Goal: Information Seeking & Learning: Learn about a topic

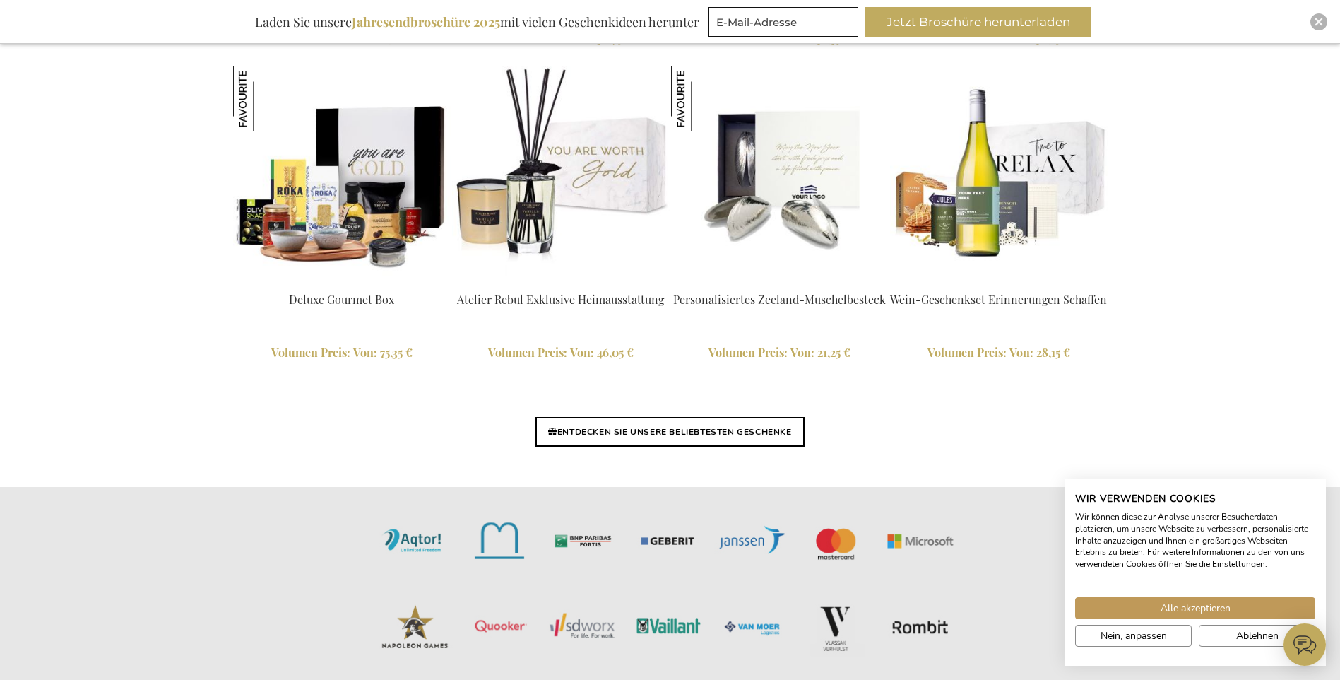
scroll to position [3268, 0]
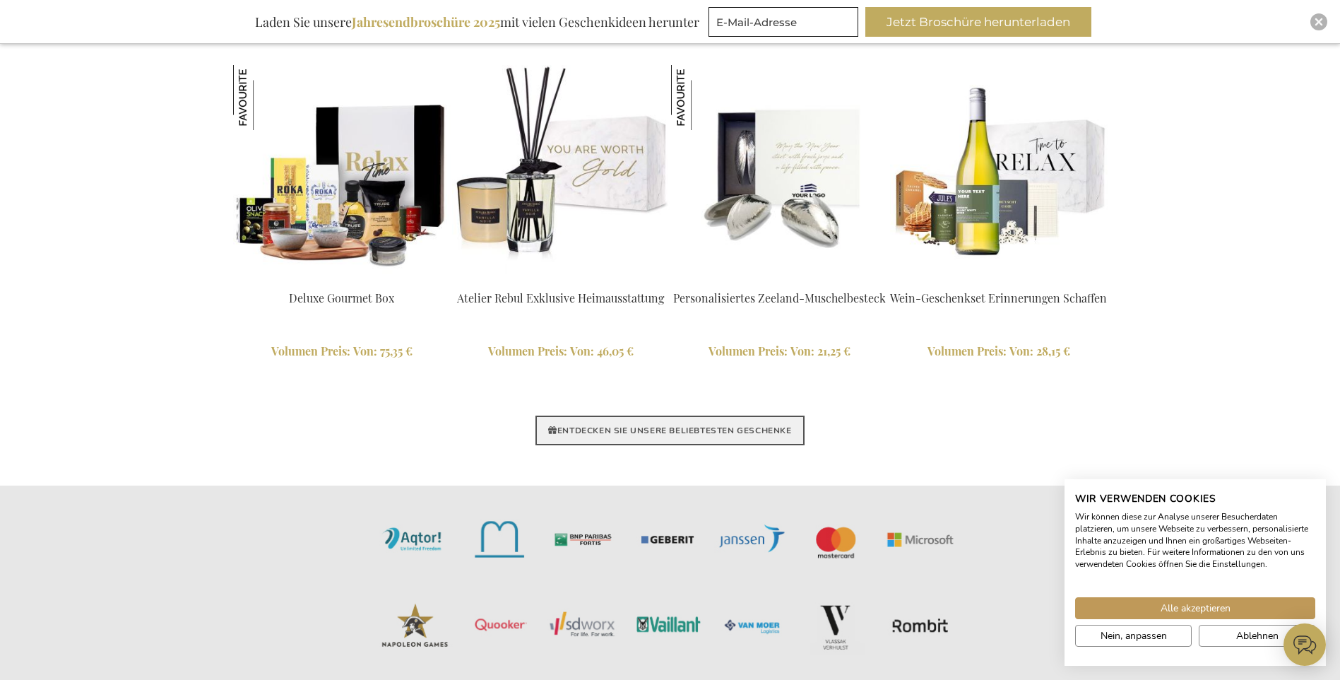
click at [620, 437] on link "ENTDECKEN SIE UNSERE BELIEBTESTEN GESCHENKE" at bounding box center [670, 430] width 269 height 30
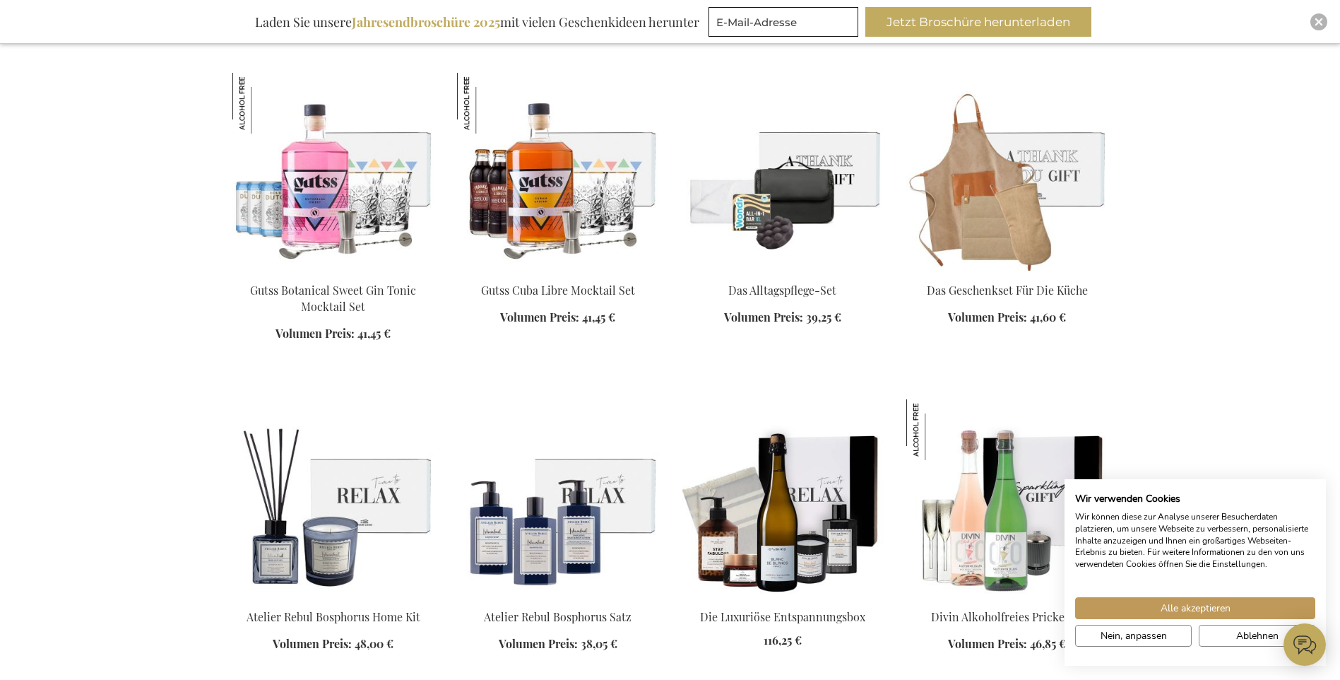
scroll to position [1537, 0]
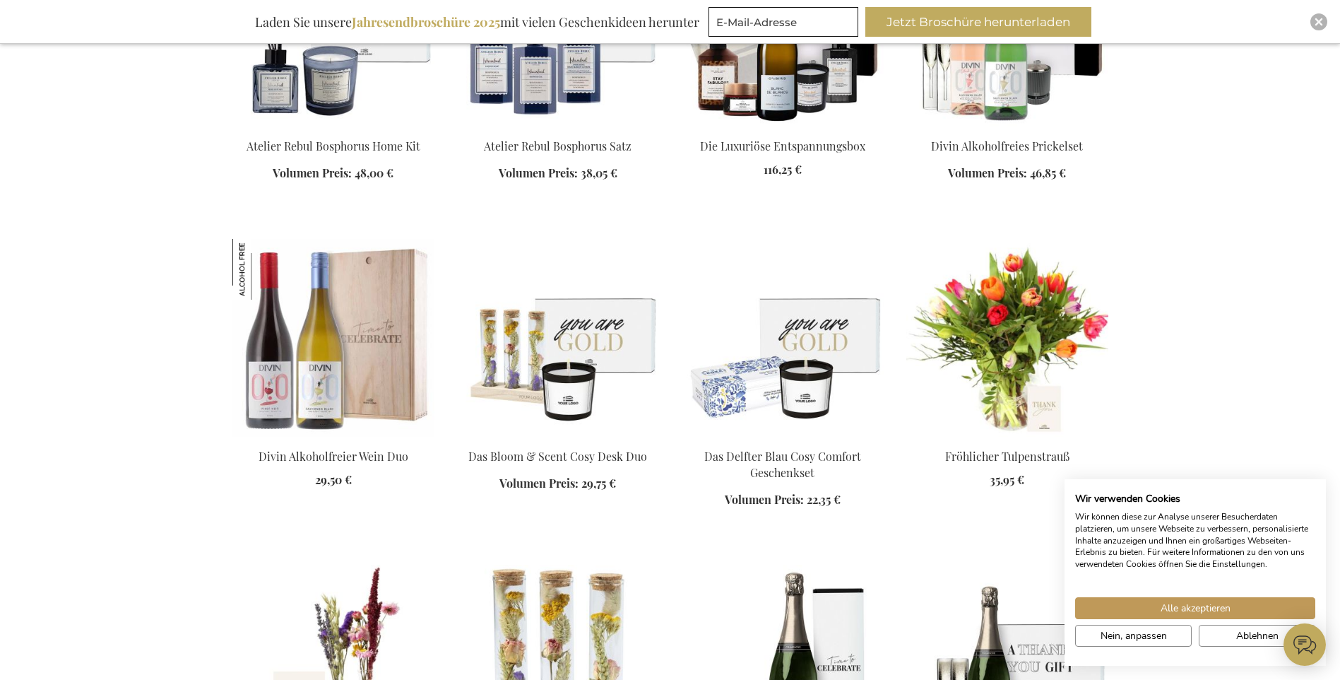
scroll to position [1996, 0]
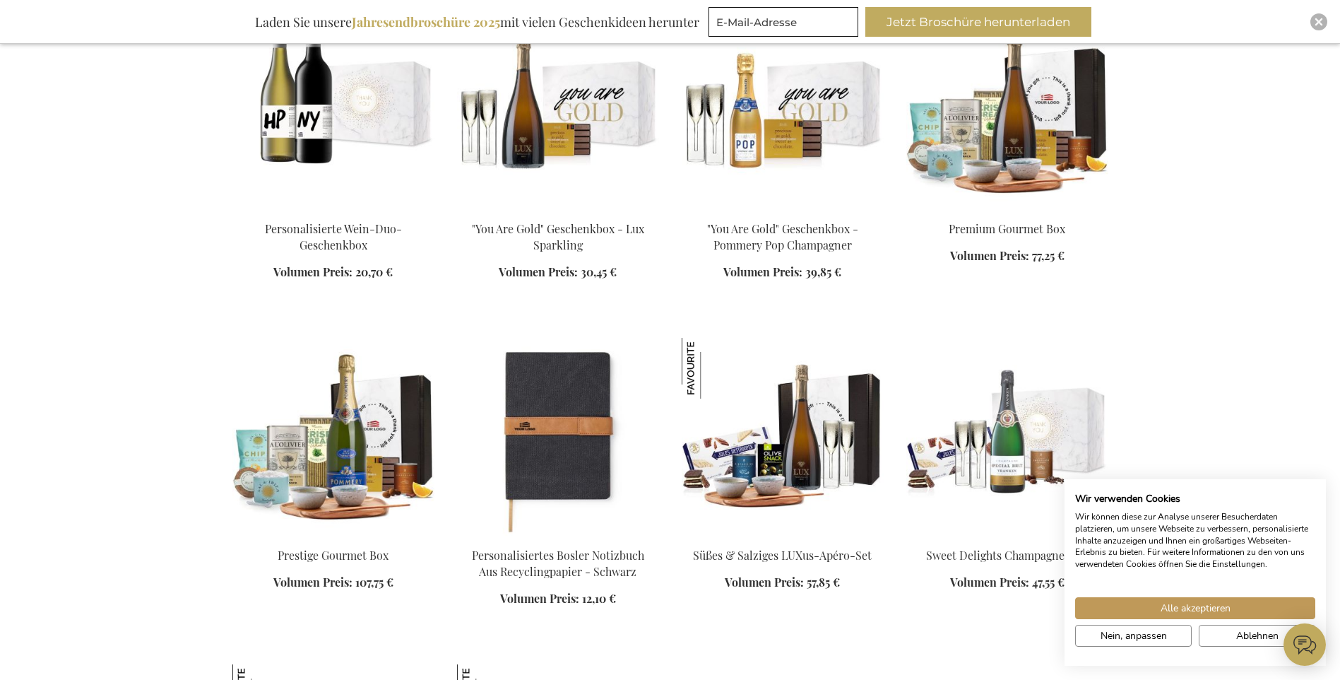
scroll to position [3515, 0]
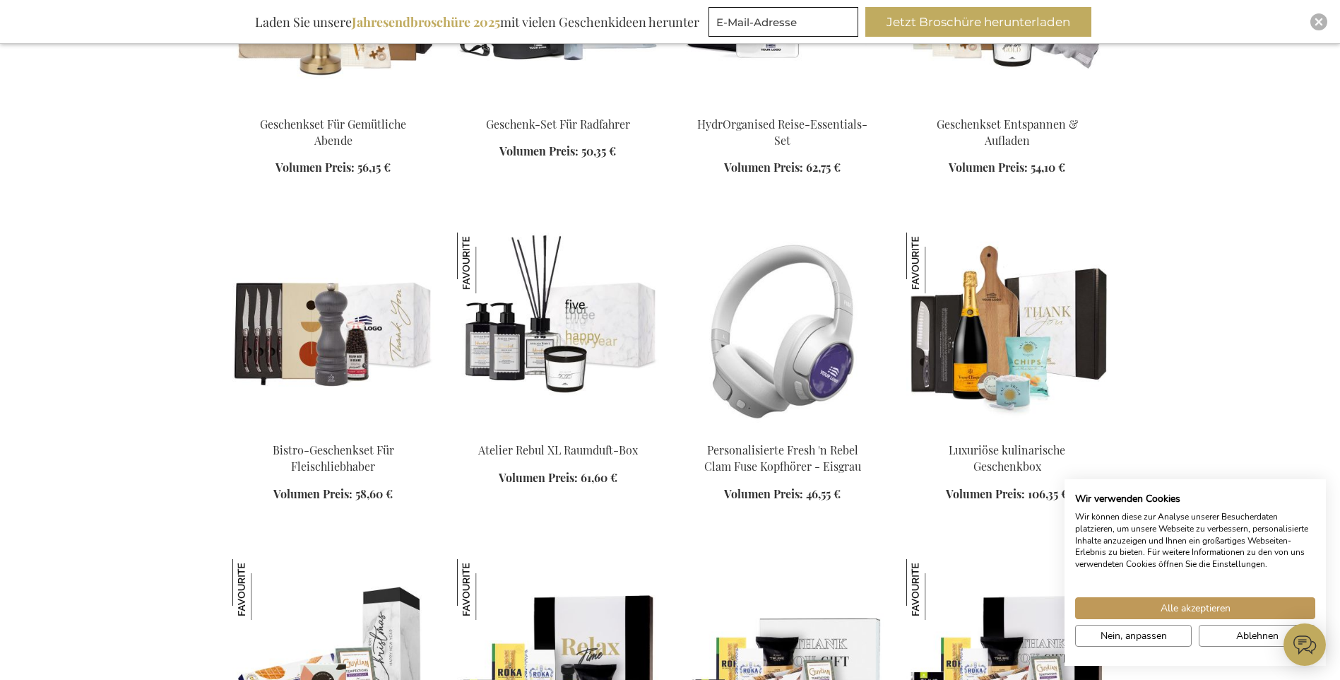
scroll to position [4310, 0]
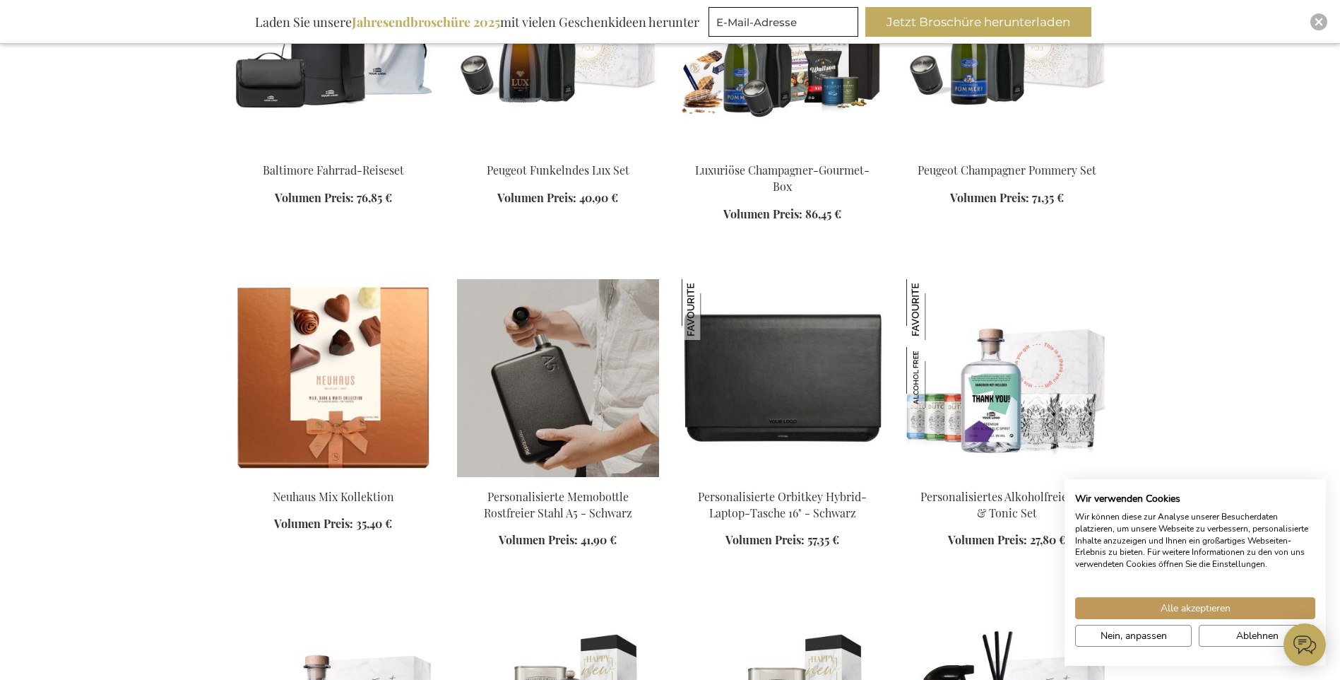
scroll to position [5211, 0]
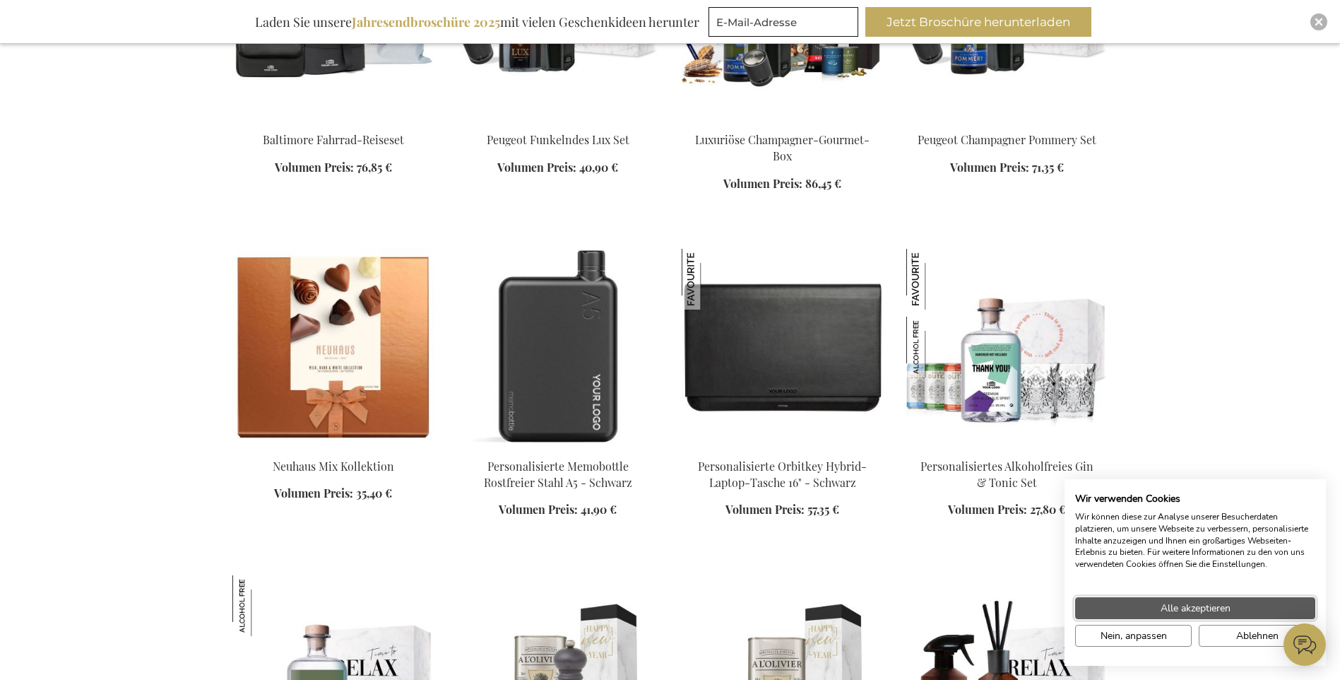
click at [1133, 610] on button "Alle akzeptieren" at bounding box center [1195, 608] width 240 height 22
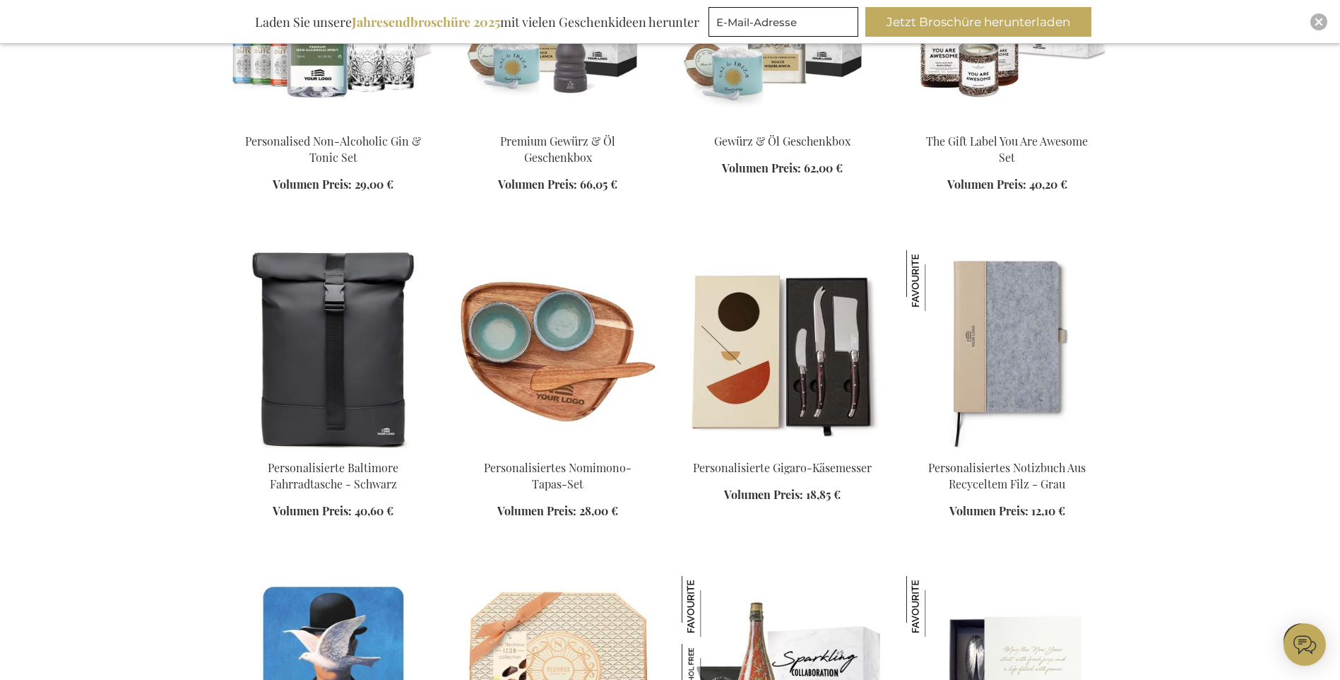
scroll to position [5865, 0]
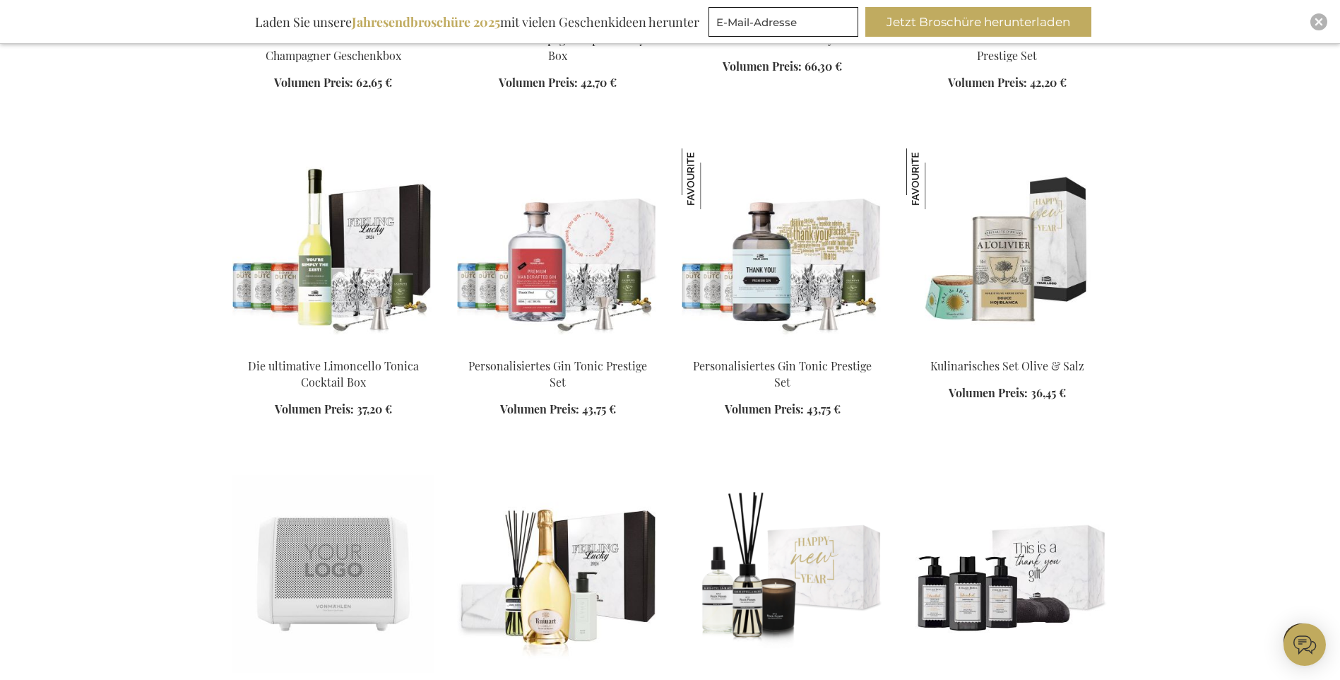
scroll to position [7826, 0]
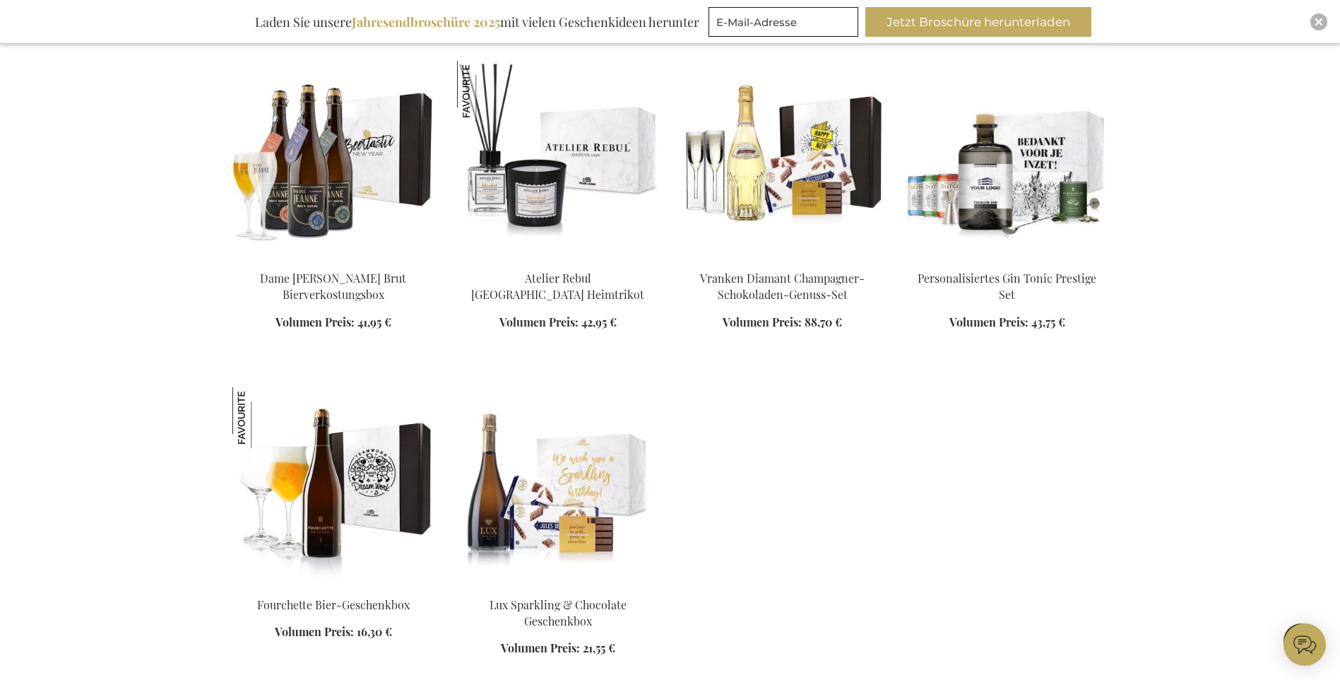
scroll to position [10970, 0]
